Goal: Task Accomplishment & Management: Complete application form

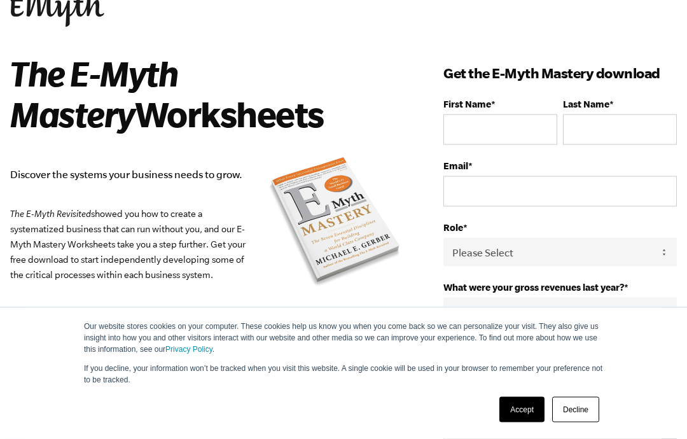
scroll to position [55, 0]
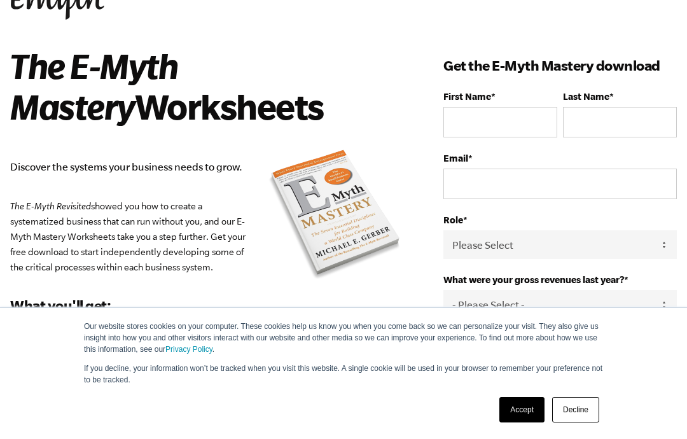
click at [519, 423] on link "Accept" at bounding box center [522, 409] width 45 height 25
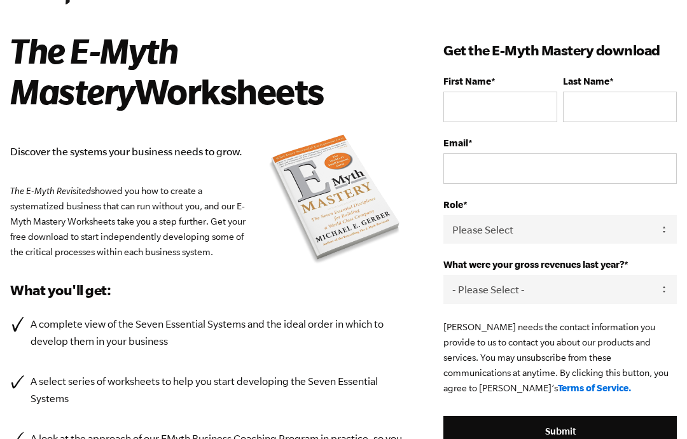
scroll to position [68, 0]
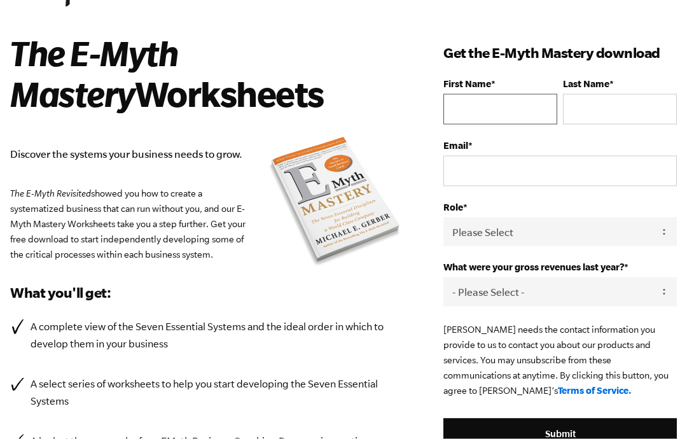
click at [488, 111] on input "First Name *" at bounding box center [501, 109] width 114 height 31
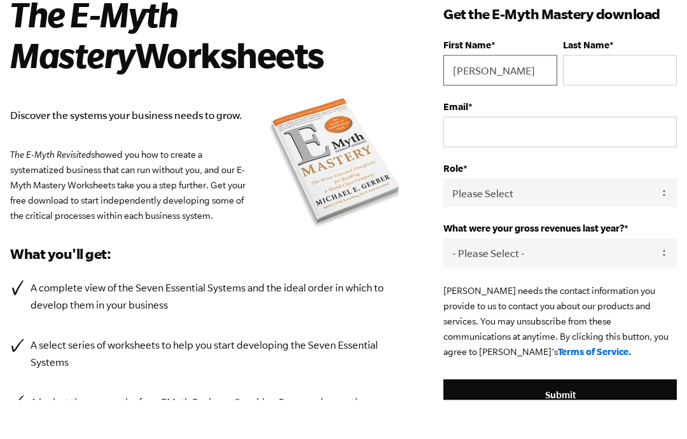
type input "[PERSON_NAME]"
click at [593, 94] on input "Last Name *" at bounding box center [620, 109] width 114 height 31
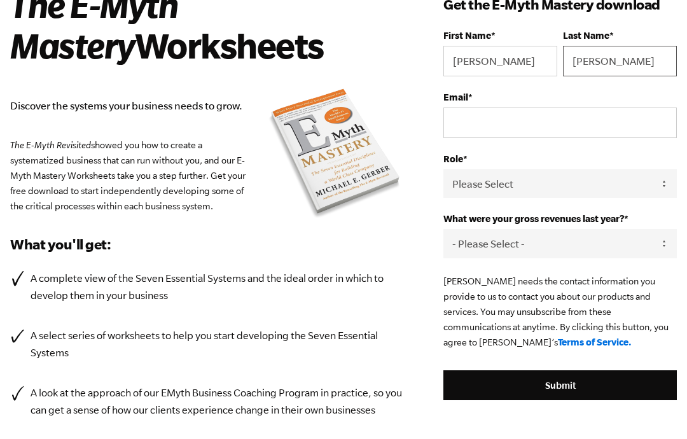
type input "[PERSON_NAME]"
click at [477, 125] on input "Email *" at bounding box center [561, 131] width 234 height 31
click at [470, 118] on input "Email *" at bounding box center [561, 131] width 234 height 31
paste input "[EMAIL_ADDRESS][DOMAIN_NAME]"
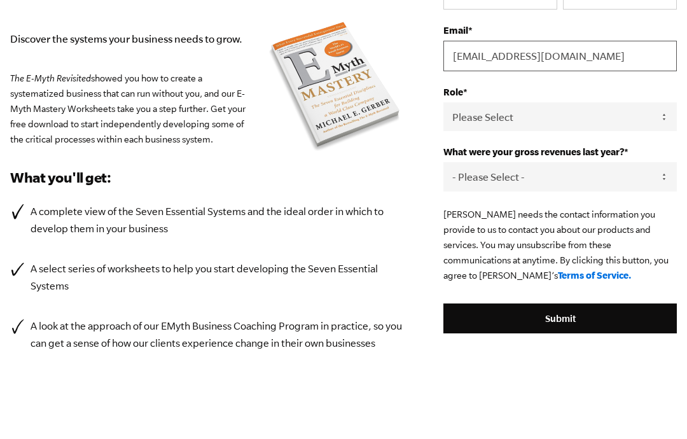
type input "[EMAIL_ADDRESS][DOMAIN_NAME]"
click at [523, 178] on select "Please Select Owner Partner / Co-Owner Executive Employee / Other" at bounding box center [561, 192] width 234 height 29
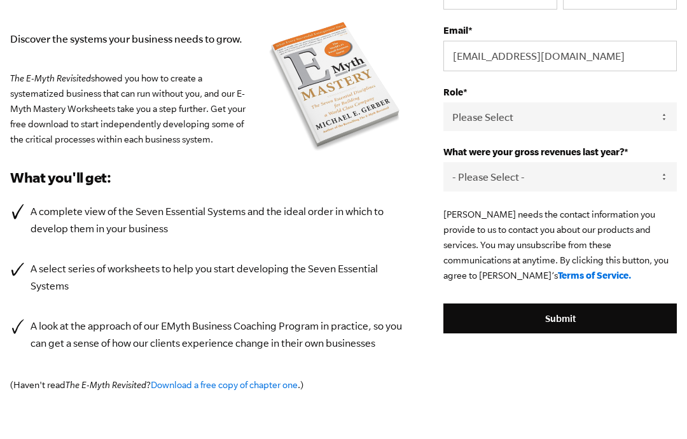
select select "Owner"
click at [537, 173] on select "- Please Select - 0-75K 76-150K 151-275K 276-500K 501-750K 751-1M 1-2.5M 2.5-5M…" at bounding box center [561, 176] width 234 height 29
select select "0-75K"
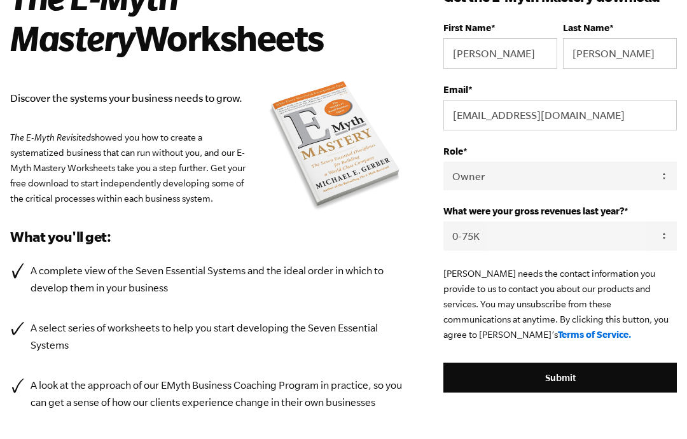
scroll to position [115, 0]
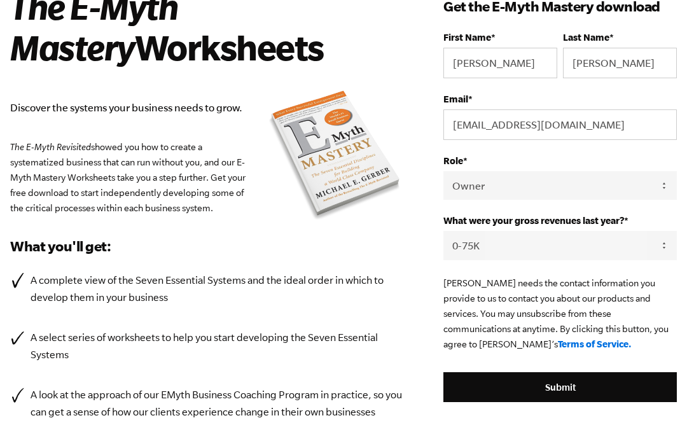
click at [565, 389] on input "Submit" at bounding box center [561, 387] width 234 height 31
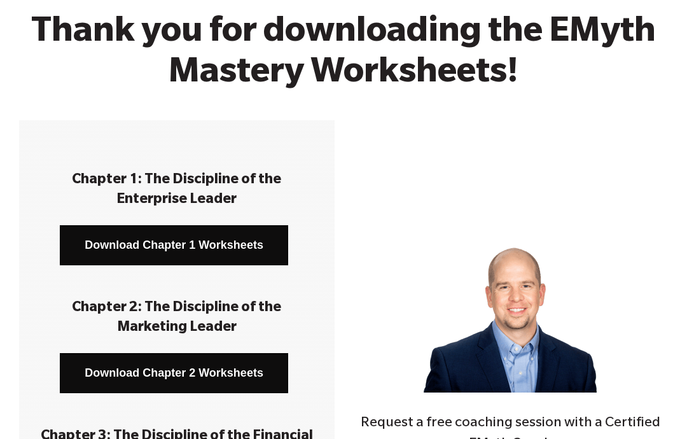
scroll to position [104, 0]
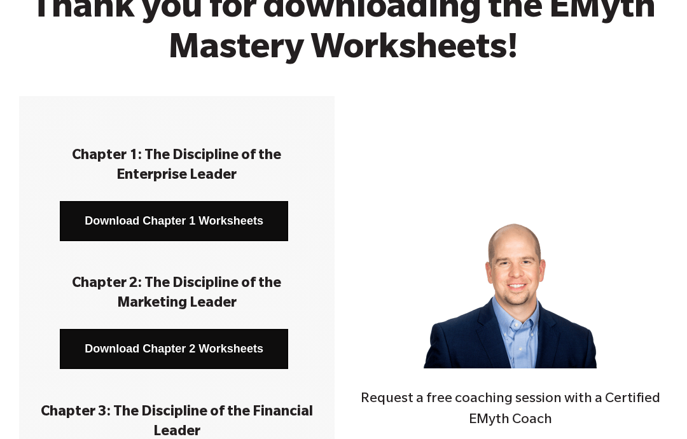
click at [127, 218] on link "Download Chapter 1 Worksheets" at bounding box center [174, 221] width 229 height 40
